Goal: Communication & Community: Answer question/provide support

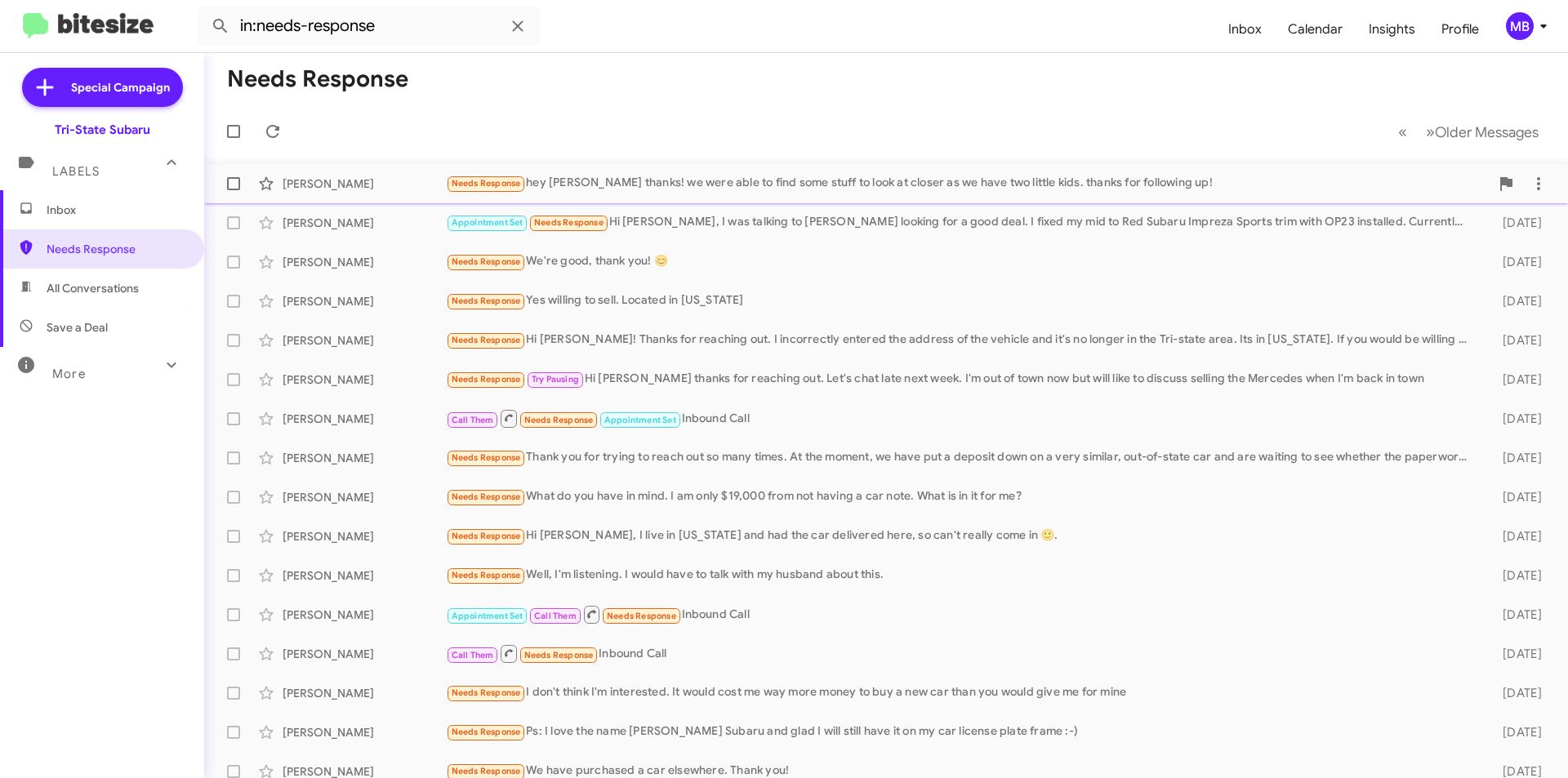
click at [594, 178] on div "Needs Response hey [PERSON_NAME] thanks! we were able to find some stuff to loo…" at bounding box center [967, 183] width 1044 height 19
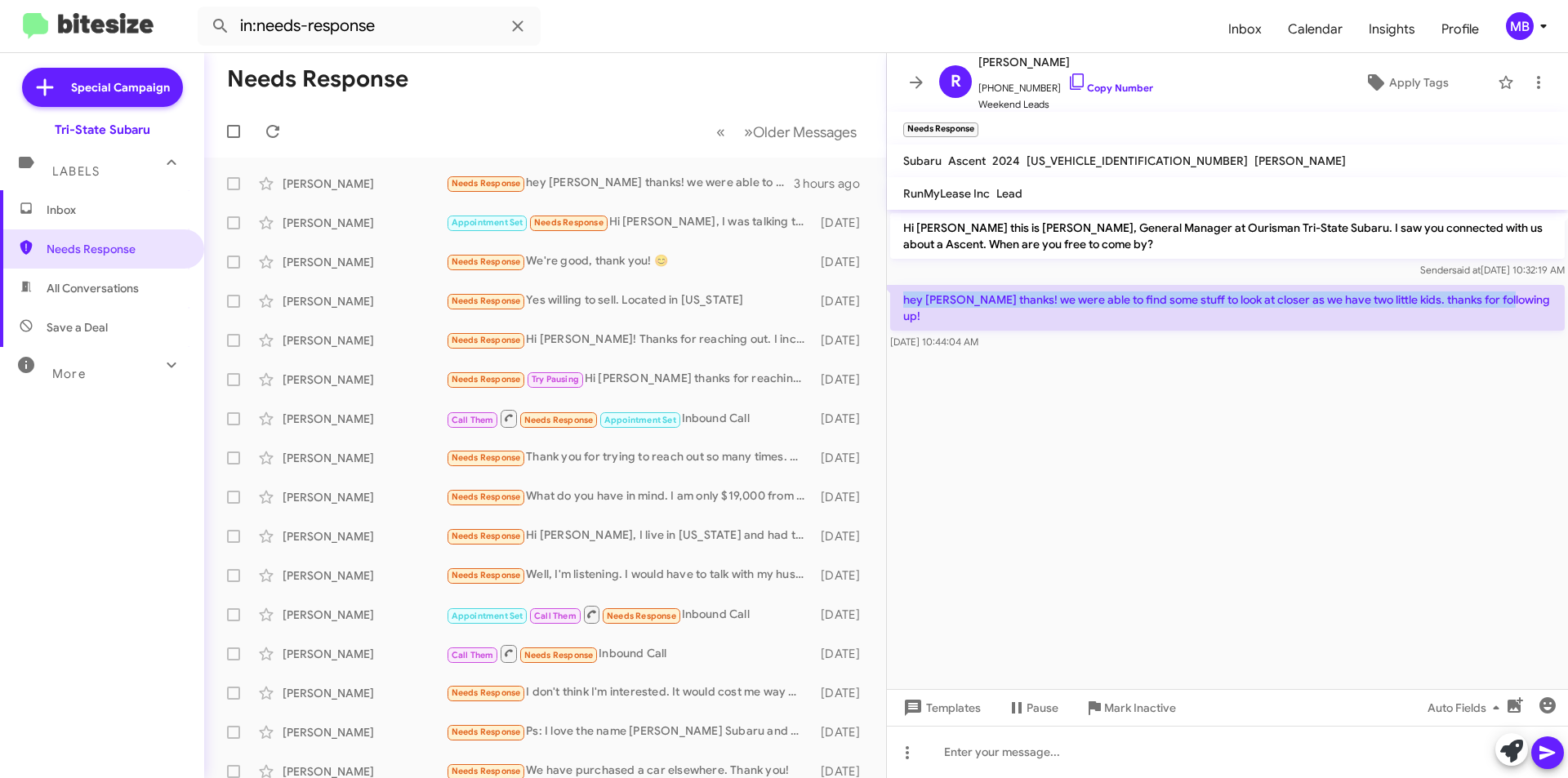
drag, startPoint x: 1502, startPoint y: 301, endPoint x: 890, endPoint y: 291, distance: 612.1
click at [890, 291] on p "hey [PERSON_NAME] thanks! we were able to find some stuff to look at closer as …" at bounding box center [1227, 308] width 674 height 46
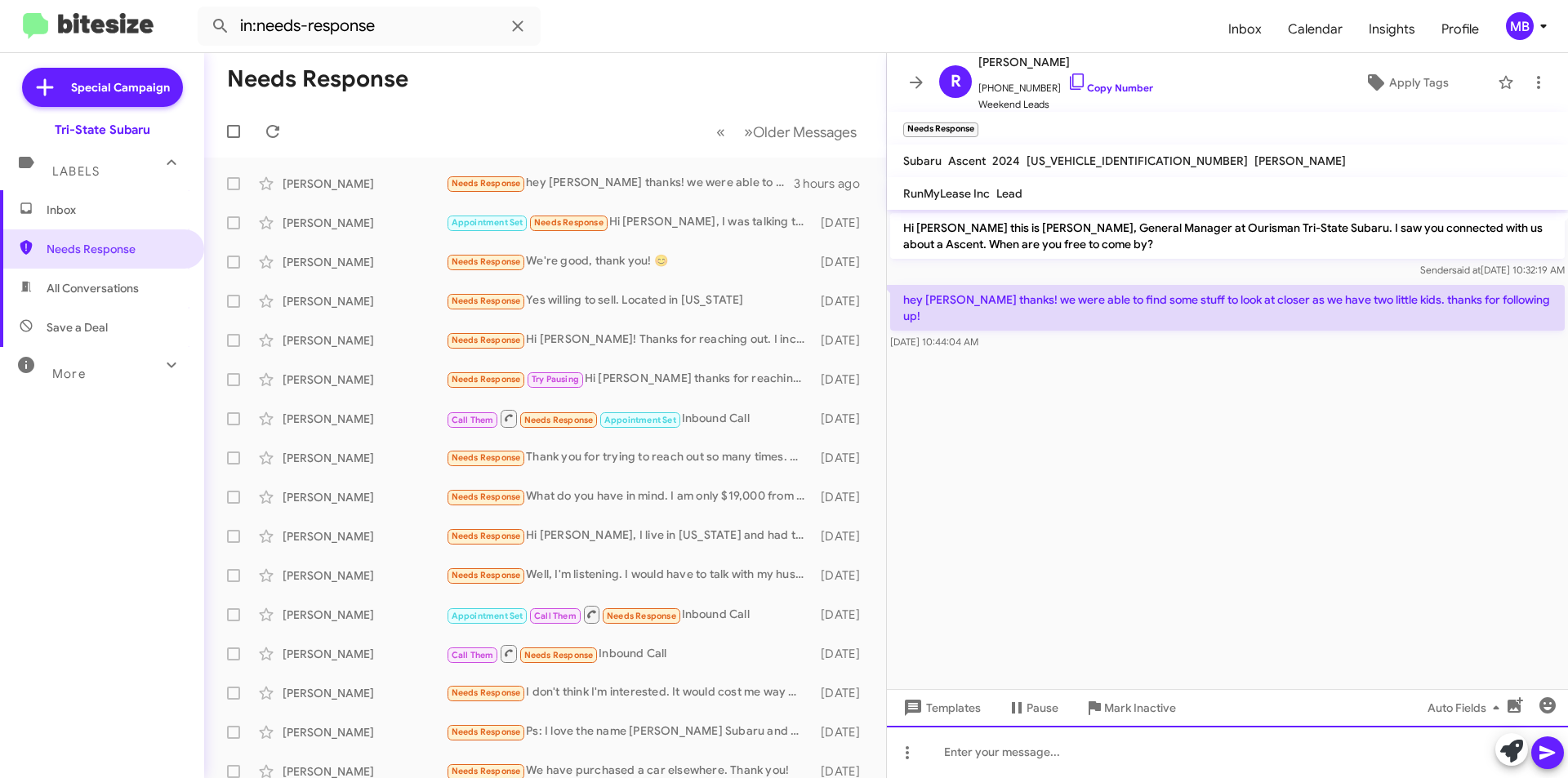
click at [1402, 750] on div at bounding box center [1226, 752] width 681 height 52
click at [1506, 754] on icon at bounding box center [1511, 751] width 23 height 23
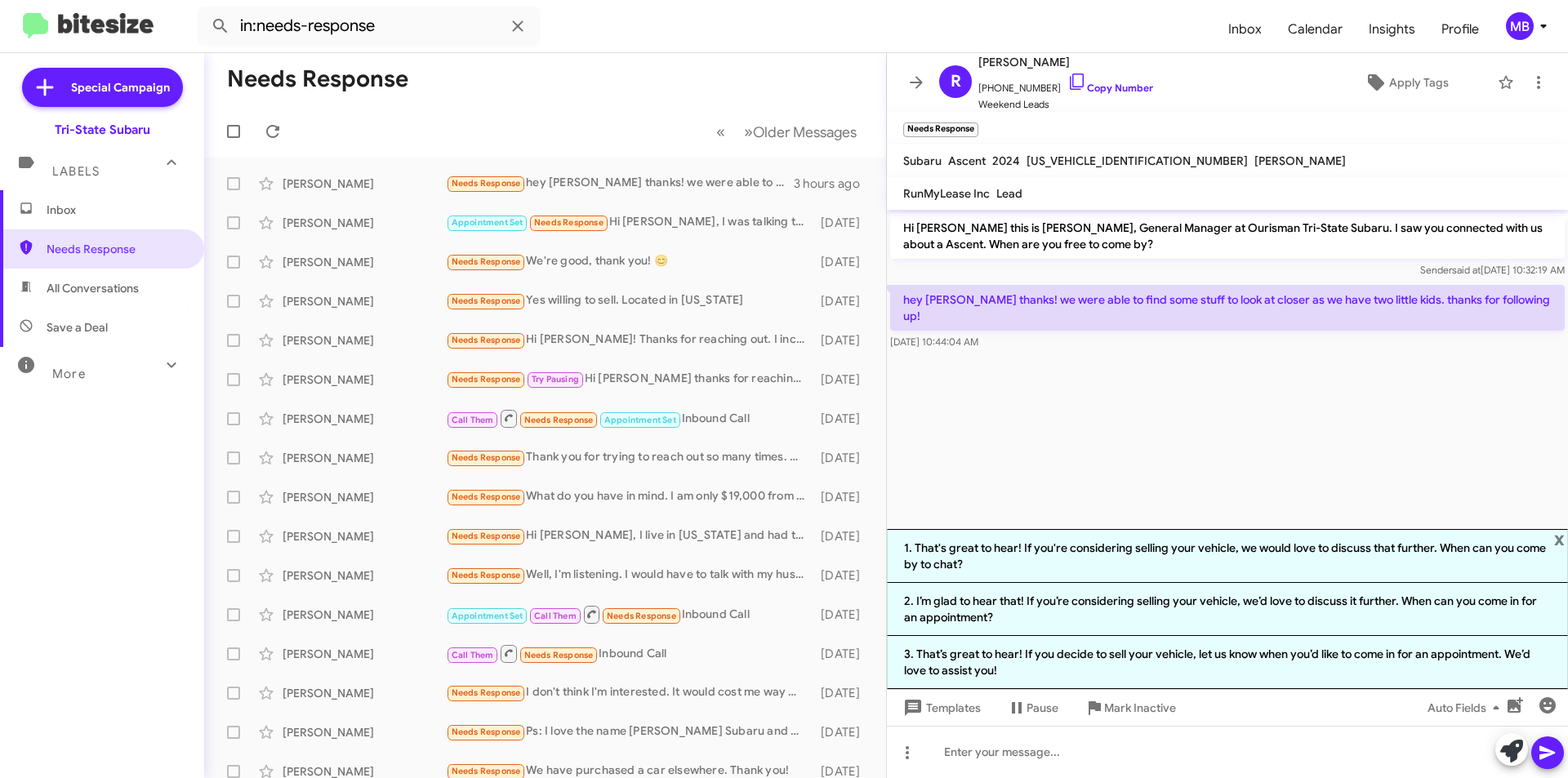
click at [72, 211] on span "Inbox" at bounding box center [115, 209] width 139 height 16
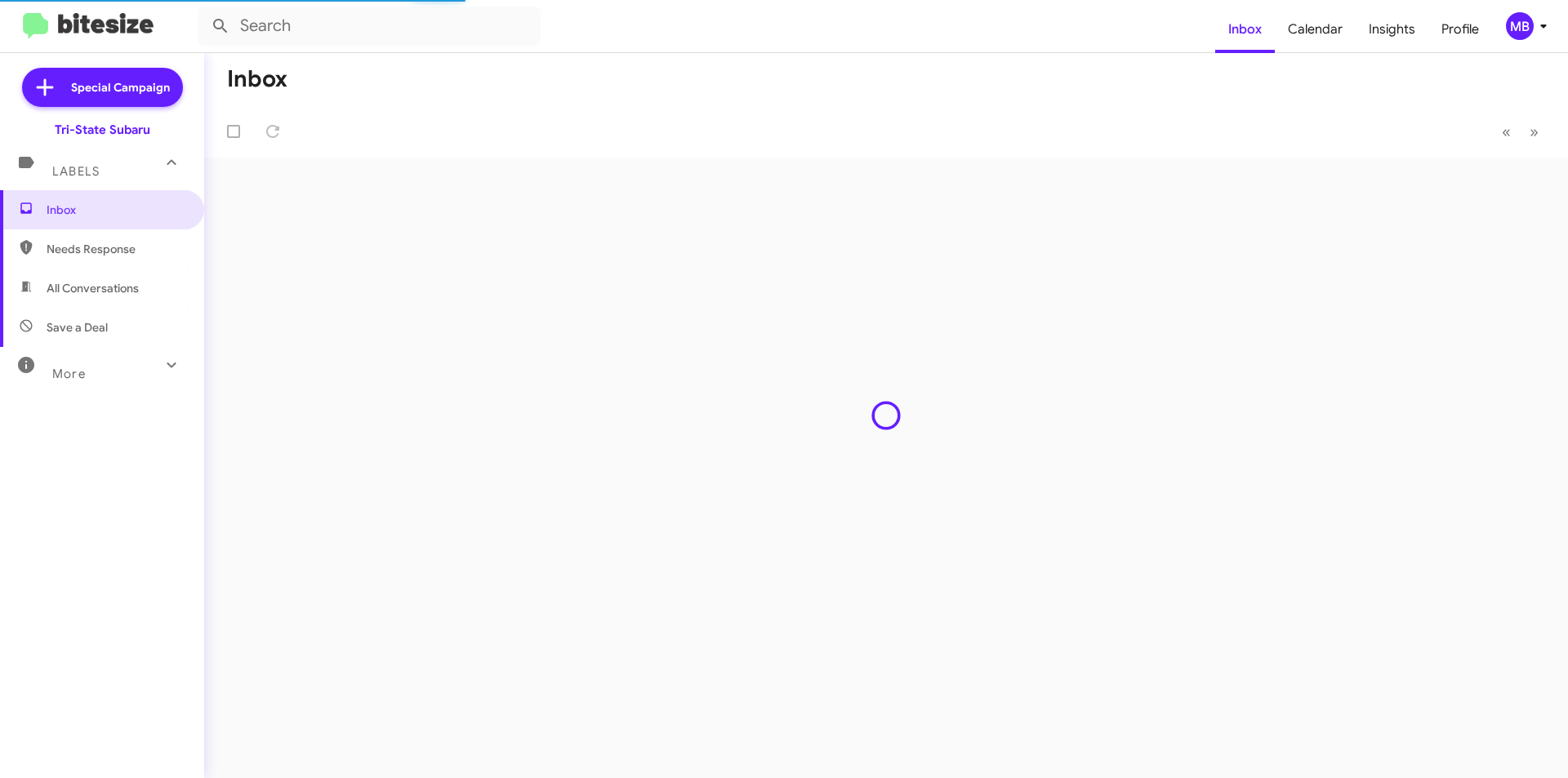
click at [137, 285] on span "All Conversations" at bounding box center [92, 288] width 92 height 16
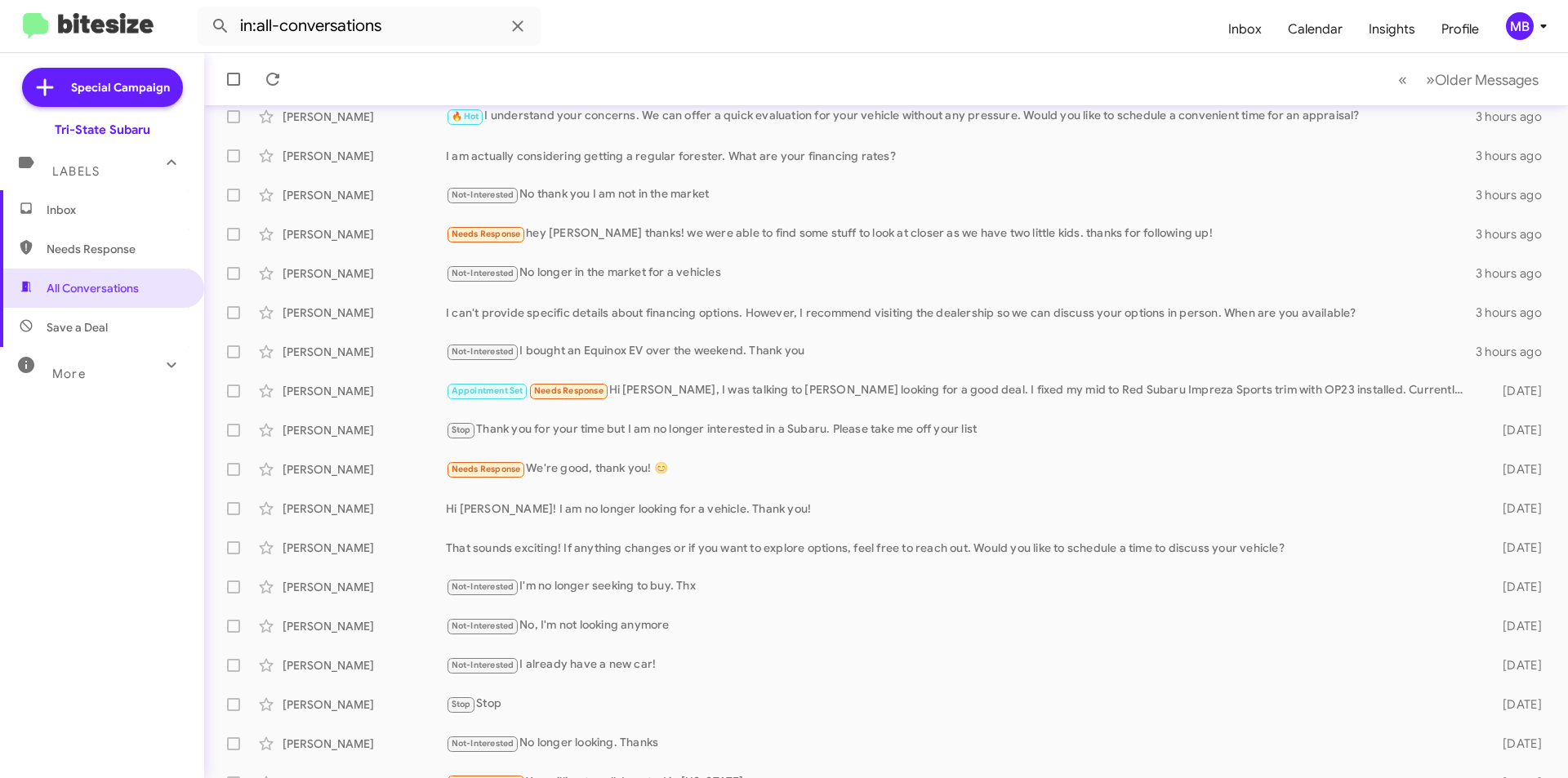
scroll to position [170, 0]
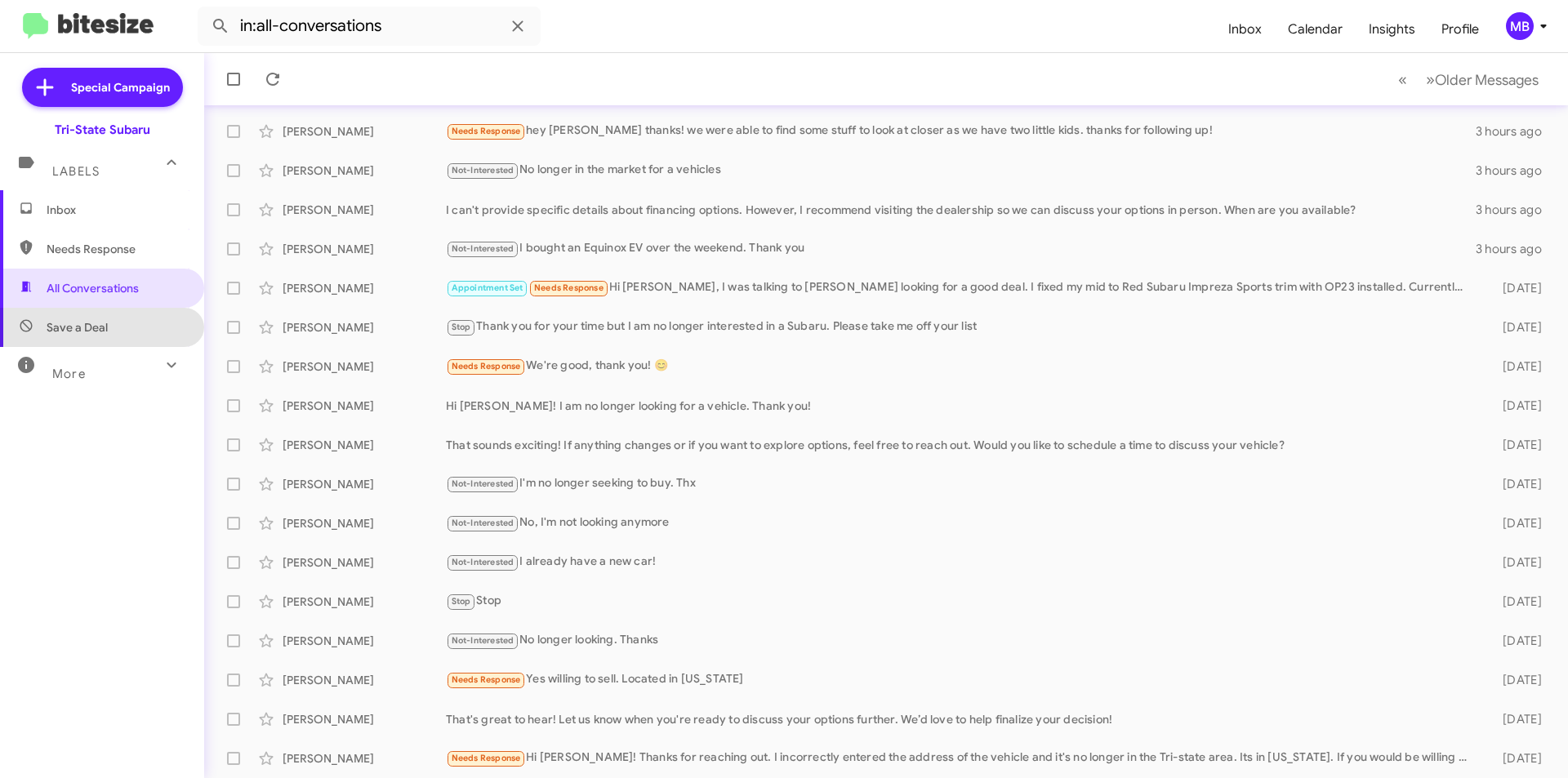
click at [141, 334] on span "Save a Deal" at bounding box center [102, 328] width 205 height 39
type input "in:not-interested"
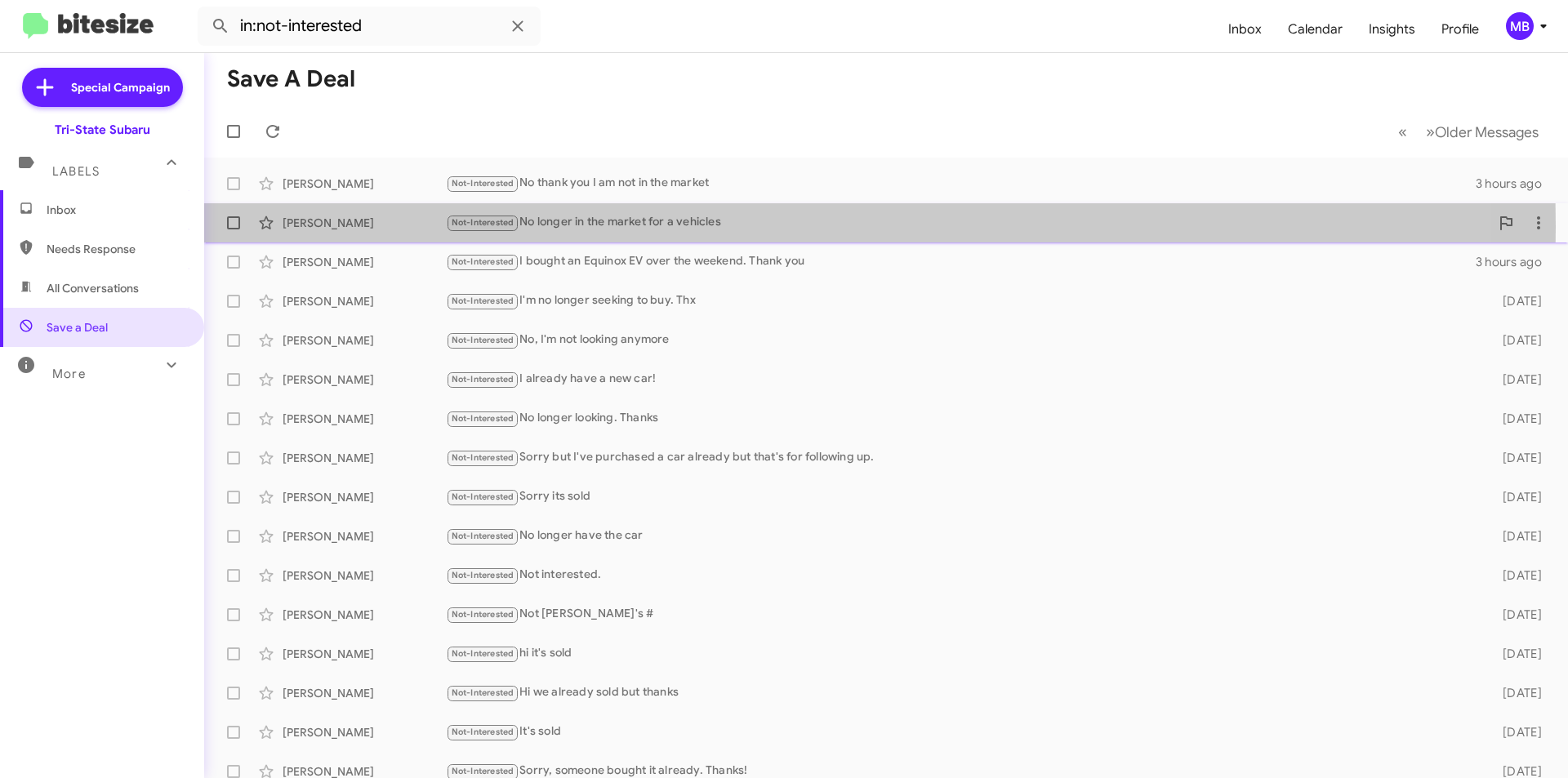
click at [382, 227] on div "[PERSON_NAME]" at bounding box center [364, 223] width 163 height 16
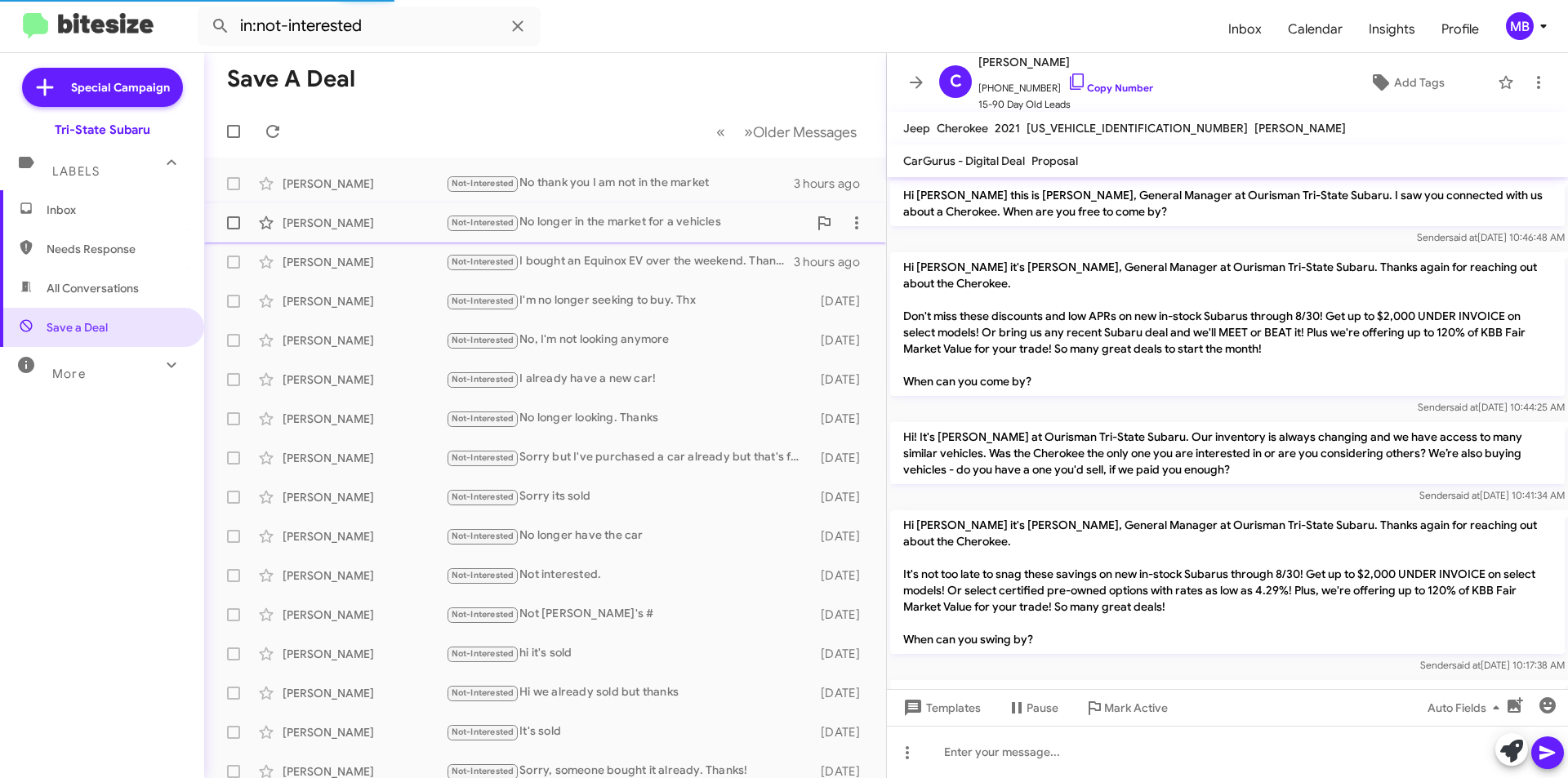
scroll to position [223, 0]
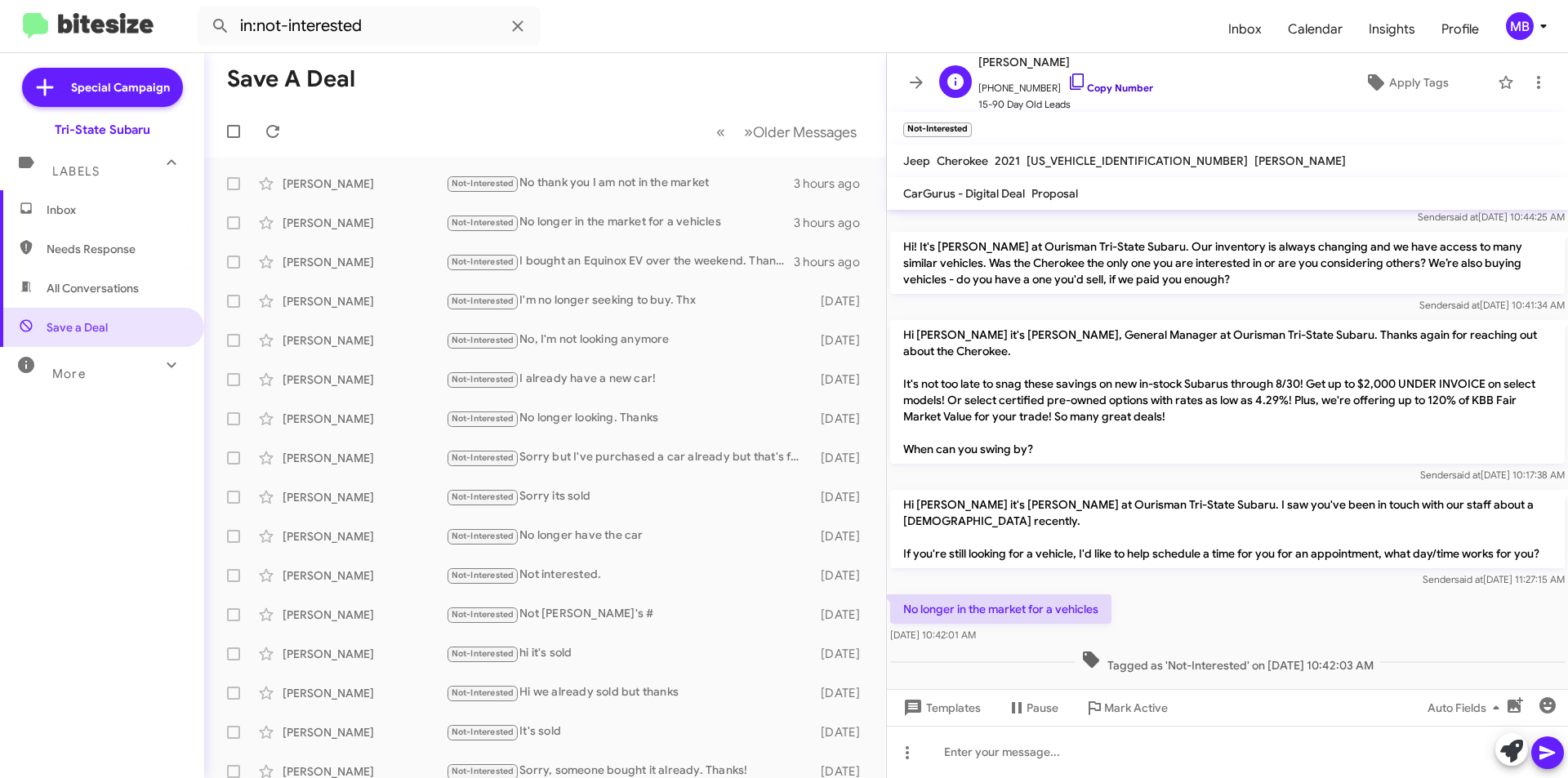
click at [1130, 83] on link "Copy Number" at bounding box center [1109, 87] width 85 height 12
